Goal: Check status: Check status

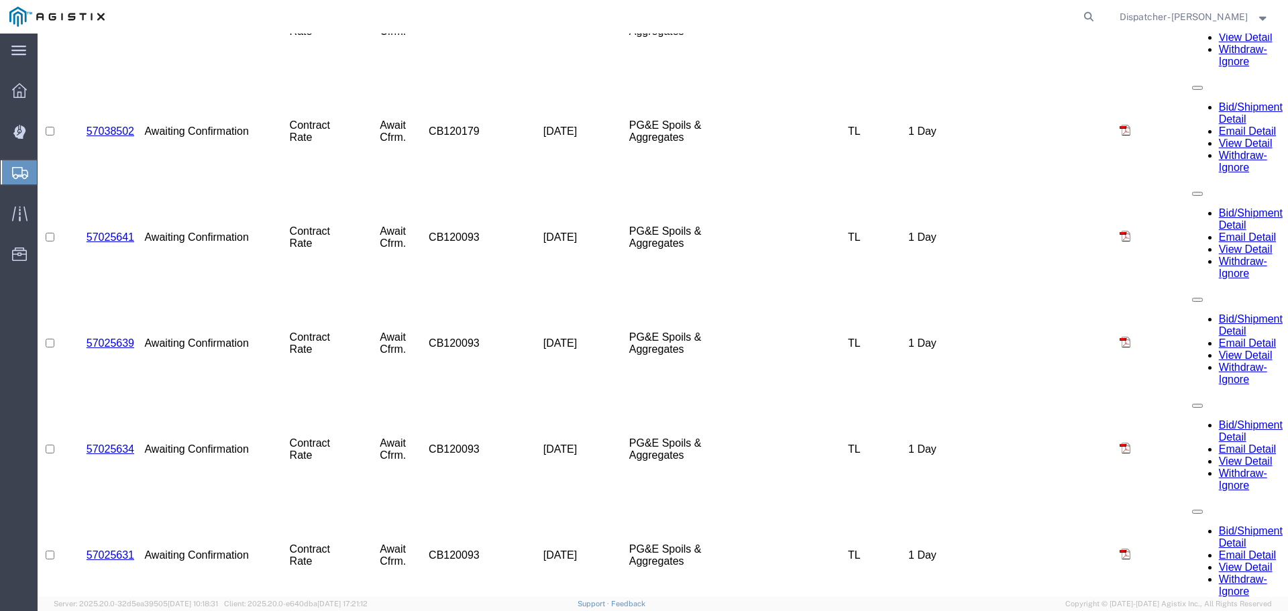
scroll to position [1537, 0]
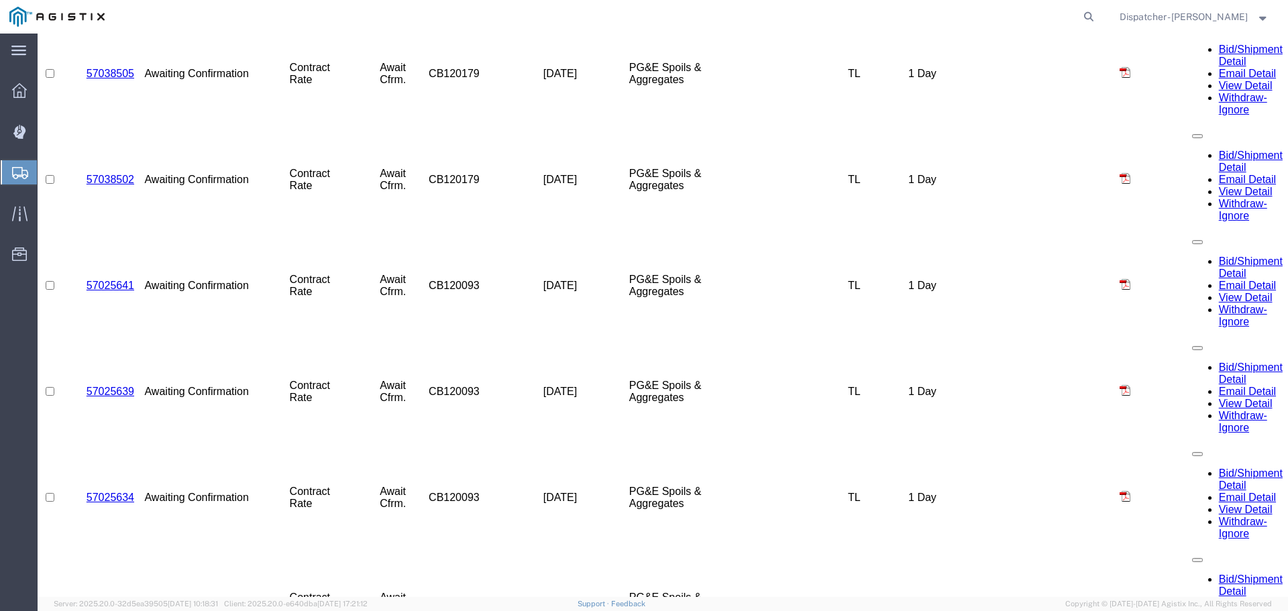
select select "CANC"
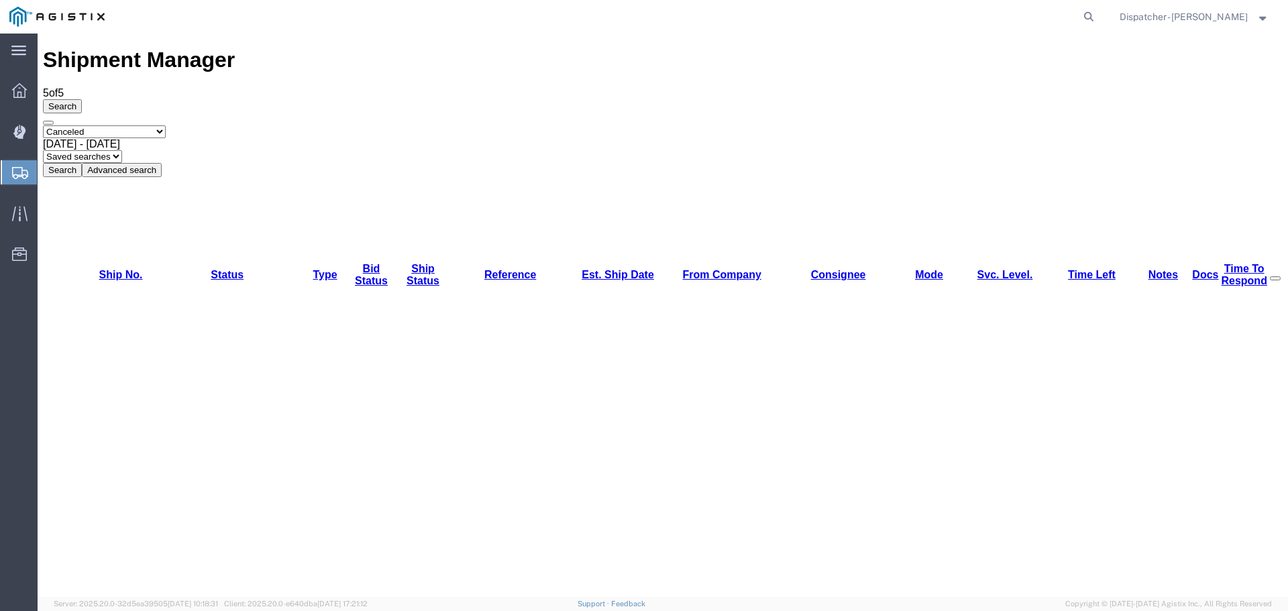
click at [106, 125] on select "Select status Active (AC, O, P) All Approved Awaiting Confirmation (AC) Booked …" at bounding box center [104, 131] width 123 height 13
click at [43, 125] on select "Select status Active (AC, O, P) All Approved Awaiting Confirmation (AC) Booked …" at bounding box center [104, 131] width 123 height 13
click at [166, 125] on select "Select status Active (AC, O, P) All Approved Awaiting Confirmation (AC) Booked …" at bounding box center [104, 131] width 123 height 13
select select "ACTIVE"
click at [43, 125] on select "Select status Active (AC, O, P) All Approved Awaiting Confirmation (AC) Booked …" at bounding box center [104, 131] width 123 height 13
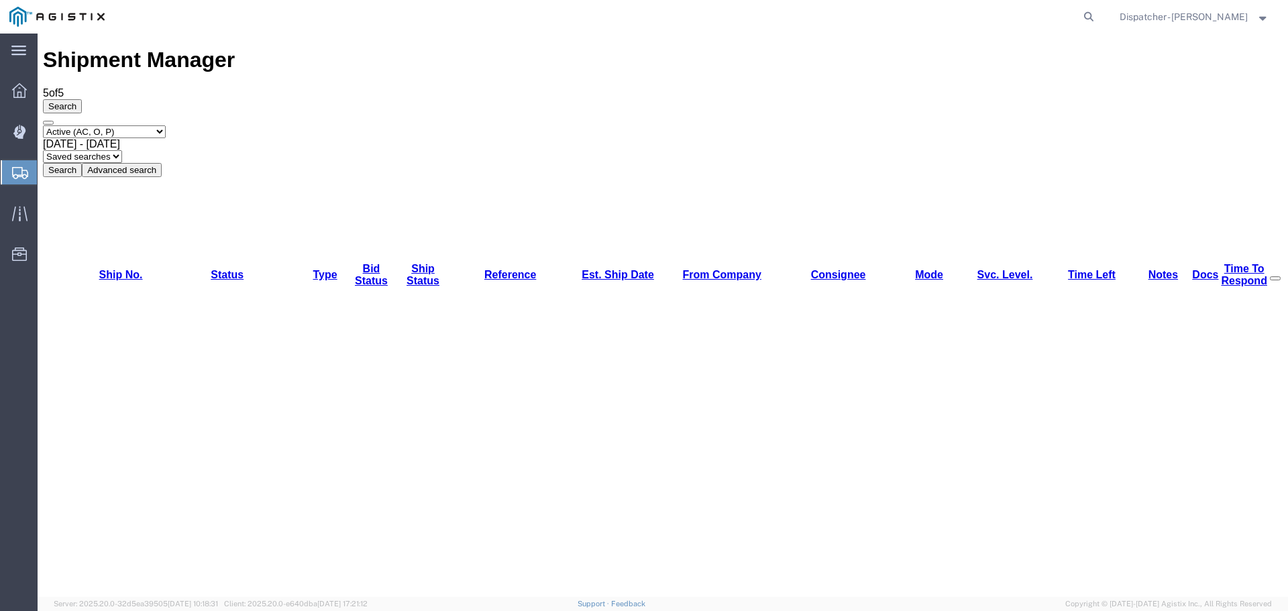
click at [82, 163] on button "Search" at bounding box center [62, 170] width 39 height 14
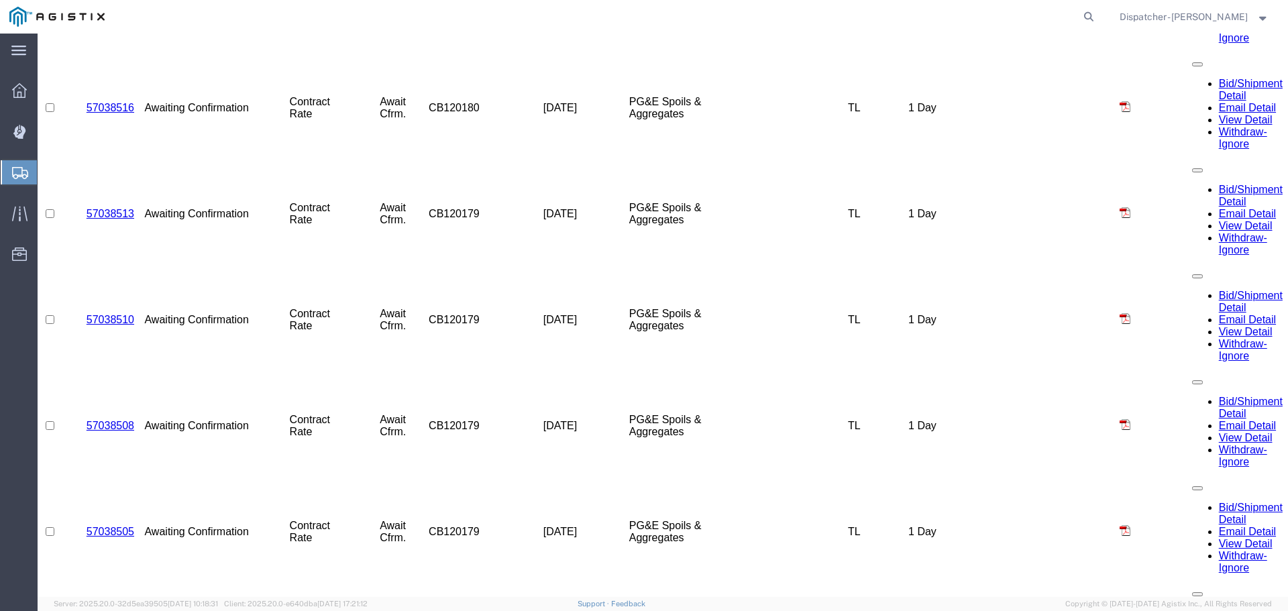
scroll to position [1129, 0]
